Goal: Task Accomplishment & Management: Manage account settings

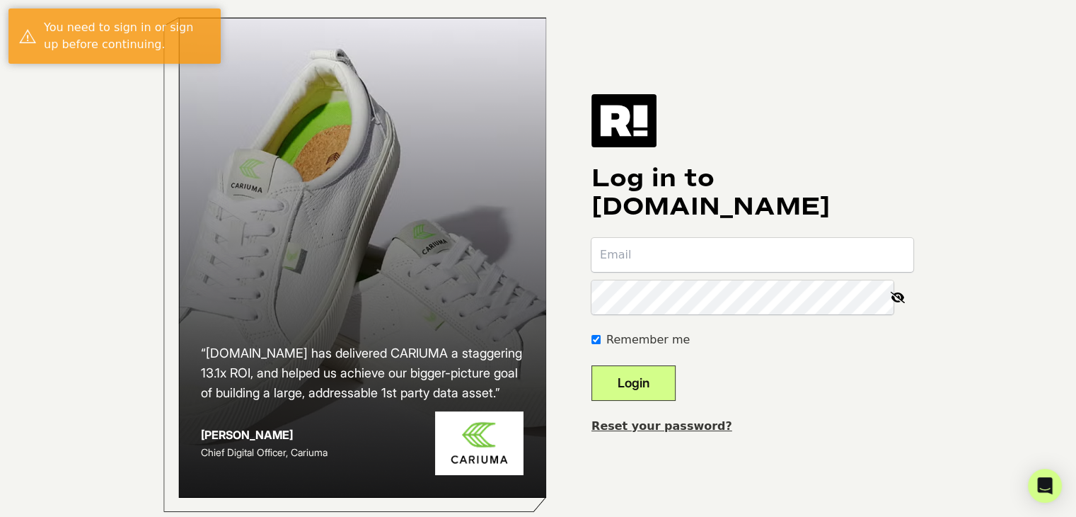
type input "[EMAIL_ADDRESS][DOMAIN_NAME]"
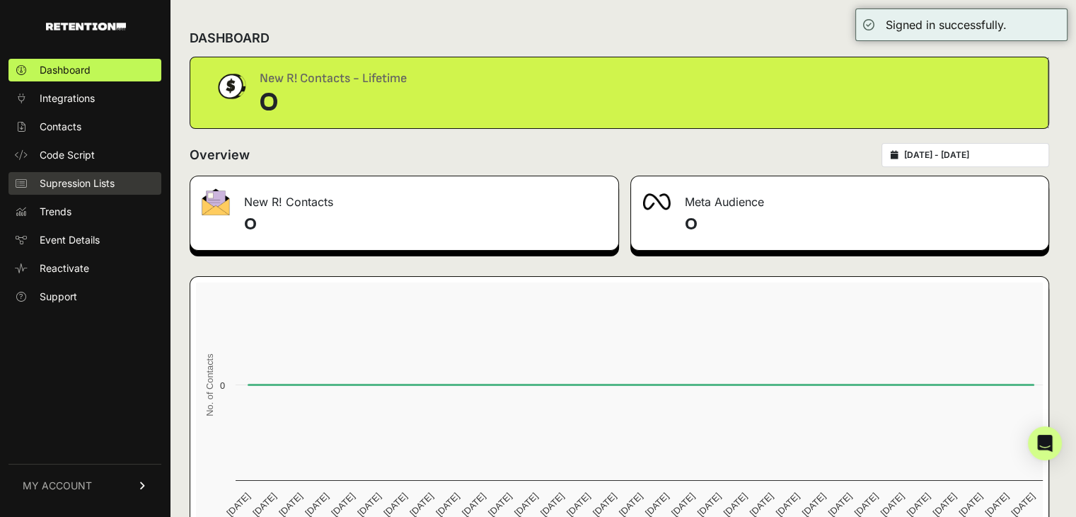
click at [81, 189] on span "Supression Lists" at bounding box center [77, 183] width 75 height 14
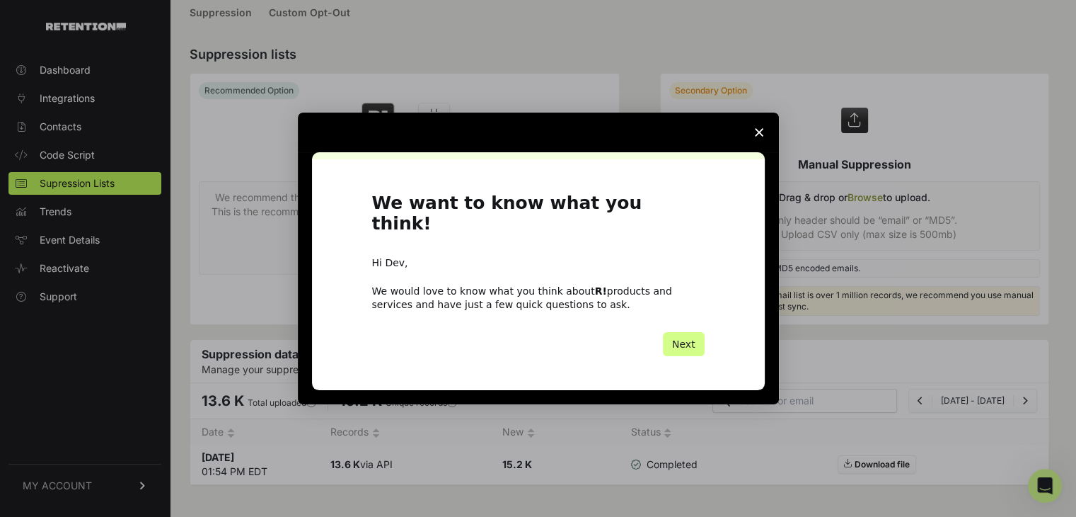
click at [755, 137] on icon "Close survey" at bounding box center [759, 132] width 8 height 8
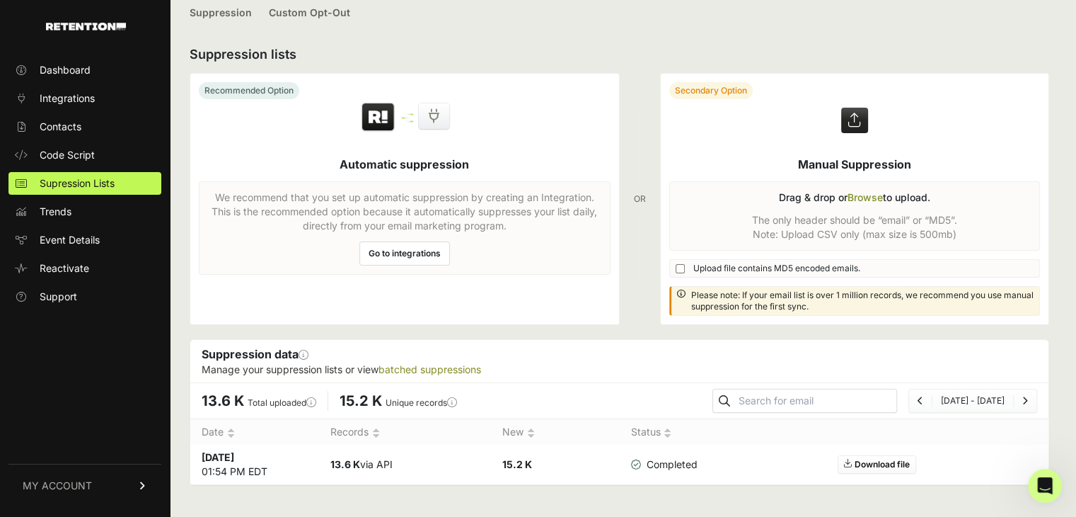
click at [534, 432] on img at bounding box center [531, 432] width 8 height 11
click at [533, 428] on img at bounding box center [531, 432] width 8 height 11
click at [558, 415] on div "13.6 K Total uploaded This number reflects the total number of emails uploaded …" at bounding box center [619, 400] width 858 height 36
click at [937, 391] on ul "Jul 13 - Aug 12" at bounding box center [973, 401] width 129 height 24
click at [924, 398] on icon "Previous" at bounding box center [921, 400] width 6 height 8
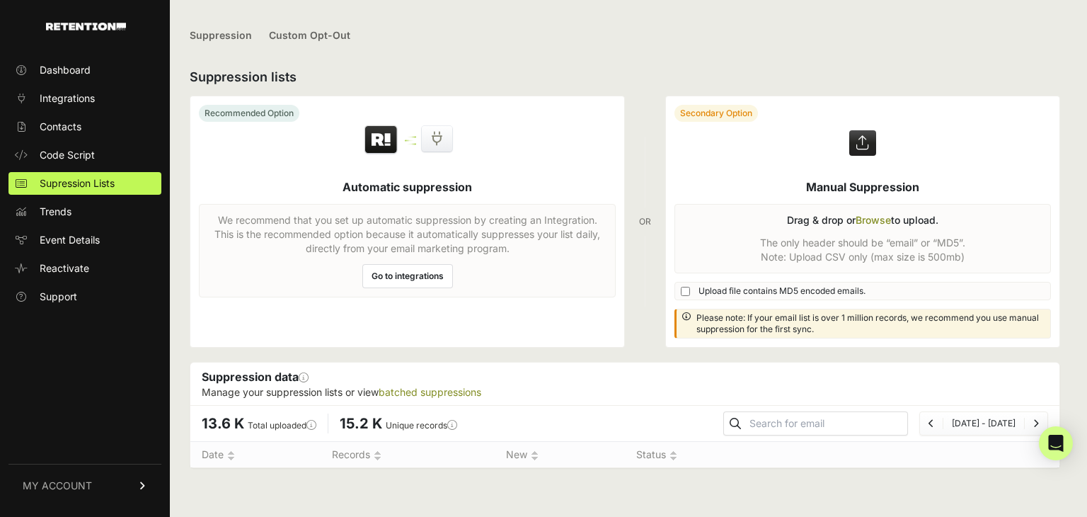
click at [933, 421] on li "Page navigation" at bounding box center [931, 423] width 23 height 11
click at [934, 421] on icon "Previous" at bounding box center [932, 423] width 6 height 8
click at [1036, 419] on icon "Next" at bounding box center [1036, 423] width 6 height 8
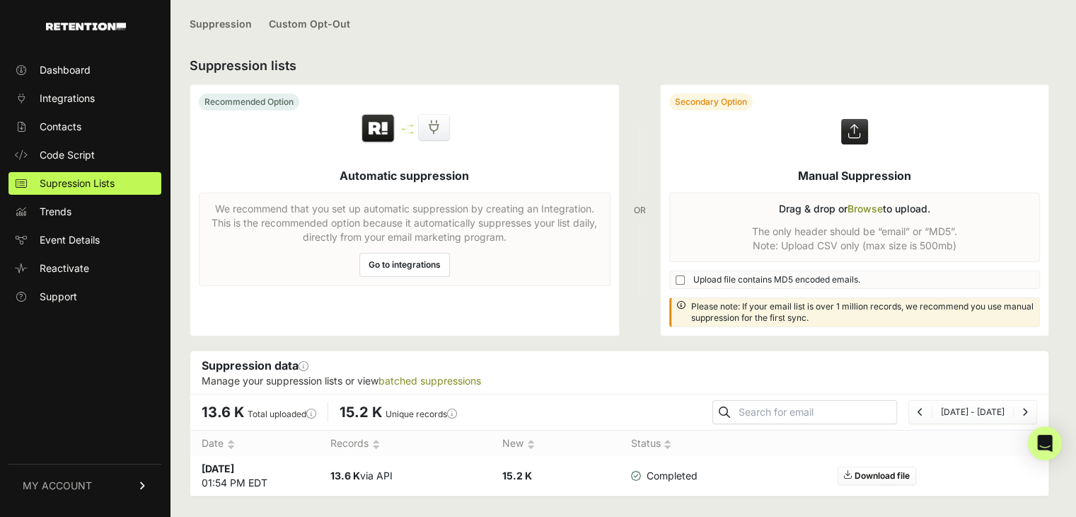
scroll to position [23, 0]
